Goal: Information Seeking & Learning: Find specific fact

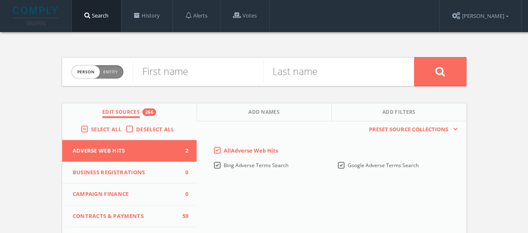
click at [88, 76] on span "person" at bounding box center [86, 72] width 28 height 13
checkbox input "true"
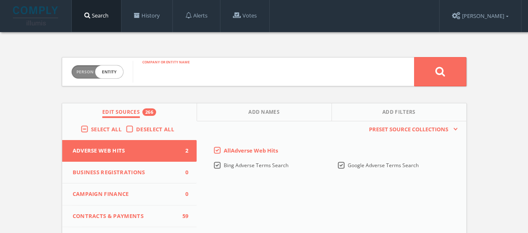
click at [220, 72] on input "text" at bounding box center [273, 72] width 281 height 22
paste input "FOUNDATION FOR A SLAVERY FREE WORLD"
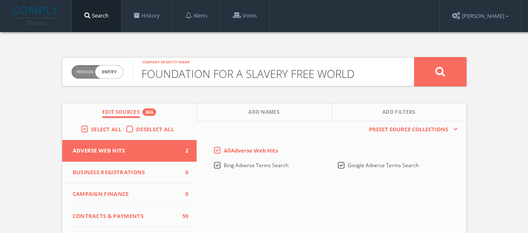
type input "FOUNDATION FOR A SLAVERY FREE WORLD"
click at [423, 78] on button at bounding box center [440, 71] width 52 height 29
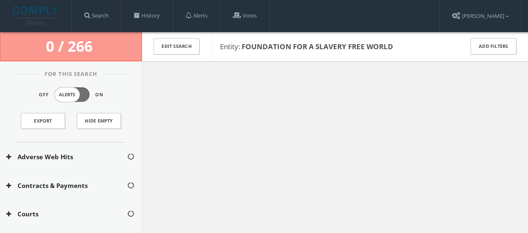
click at [191, 56] on div "Edit Search" at bounding box center [176, 46] width 69 height 29
click at [189, 48] on button "Edit Search" at bounding box center [177, 46] width 46 height 16
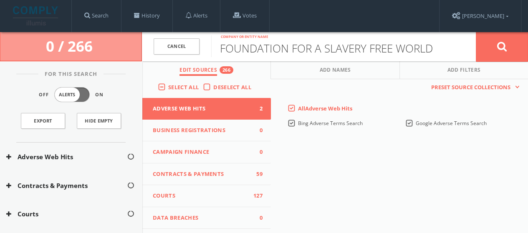
click at [213, 87] on label "Deselect All" at bounding box center [234, 87] width 42 height 8
click at [0, 0] on input "Deselect All" at bounding box center [0, 0] width 0 height 0
click at [182, 84] on span "Select All" at bounding box center [183, 87] width 30 height 8
click at [0, 0] on input "Select All" at bounding box center [0, 0] width 0 height 0
click at [490, 48] on button at bounding box center [502, 47] width 52 height 30
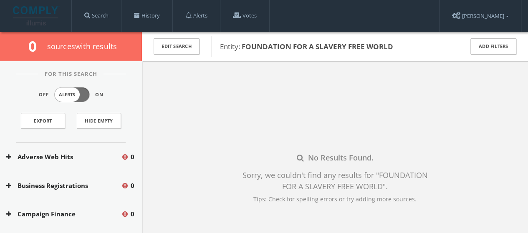
click at [210, 56] on div "Edit Search" at bounding box center [176, 46] width 69 height 29
click at [196, 43] on button "Edit Search" at bounding box center [177, 46] width 46 height 16
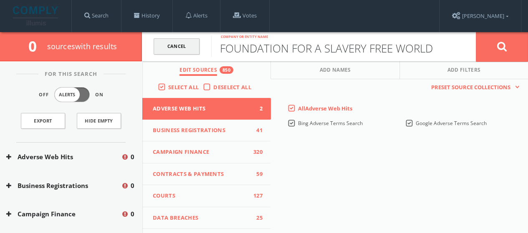
drag, startPoint x: 323, startPoint y: 50, endPoint x: 192, endPoint y: 52, distance: 131.4
click at [192, 52] on form "Cancel FOUNDATION FOR A SLAVERY FREE WORLD Company or entity name Cancel" at bounding box center [335, 46] width 386 height 29
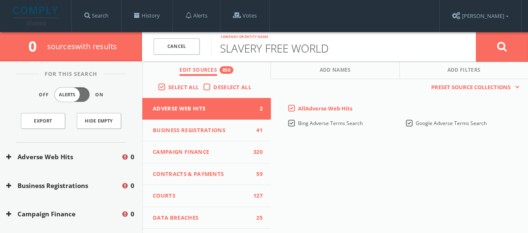
type input "SLAVERY FREE WORLD"
click at [214, 88] on span "Deselect All" at bounding box center [232, 87] width 38 height 8
click at [0, 0] on input "Deselect All" at bounding box center [0, 0] width 0 height 0
click at [190, 86] on span "Select All" at bounding box center [183, 87] width 30 height 8
click at [0, 0] on input "Select All" at bounding box center [0, 0] width 0 height 0
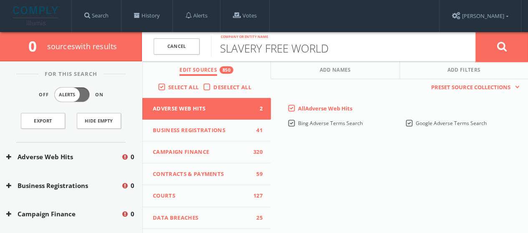
click at [515, 42] on button at bounding box center [502, 47] width 52 height 30
